Goal: Find specific page/section: Find specific page/section

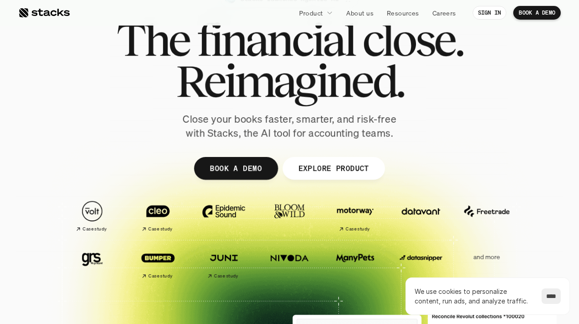
scroll to position [58, 0]
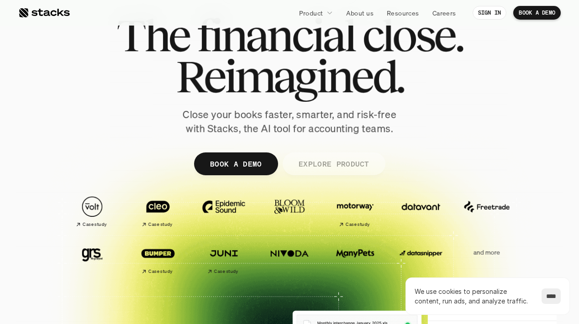
click at [334, 164] on p "EXPLORE PRODUCT" at bounding box center [333, 163] width 71 height 13
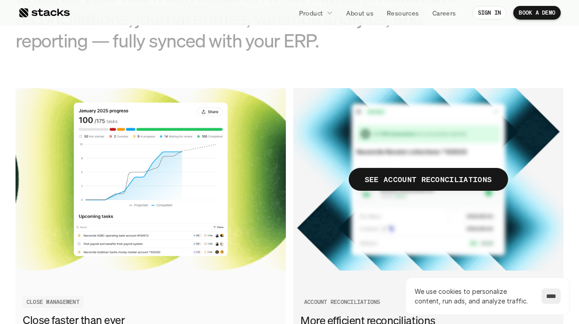
scroll to position [1043, 0]
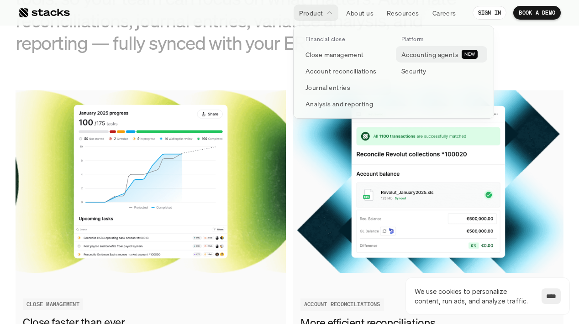
click at [414, 58] on p "Accounting agents" at bounding box center [430, 55] width 57 height 10
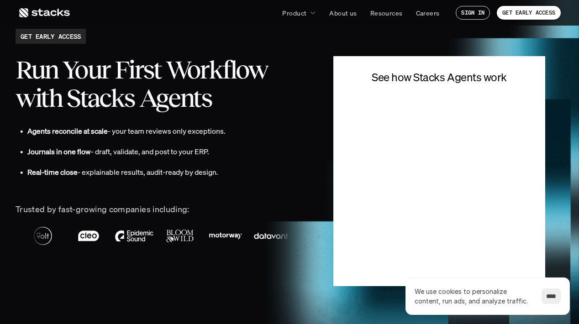
scroll to position [1960, 0]
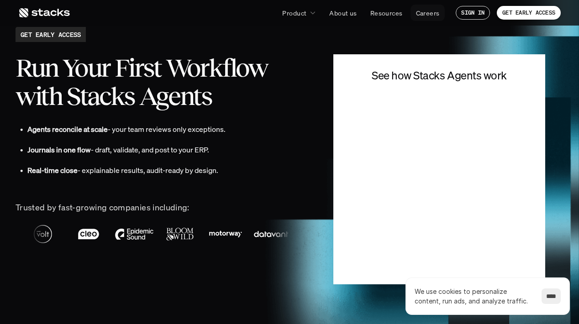
click at [432, 15] on p "Careers" at bounding box center [428, 13] width 24 height 10
click at [483, 17] on link "SIGN IN" at bounding box center [473, 13] width 34 height 14
